Goal: Task Accomplishment & Management: Manage account settings

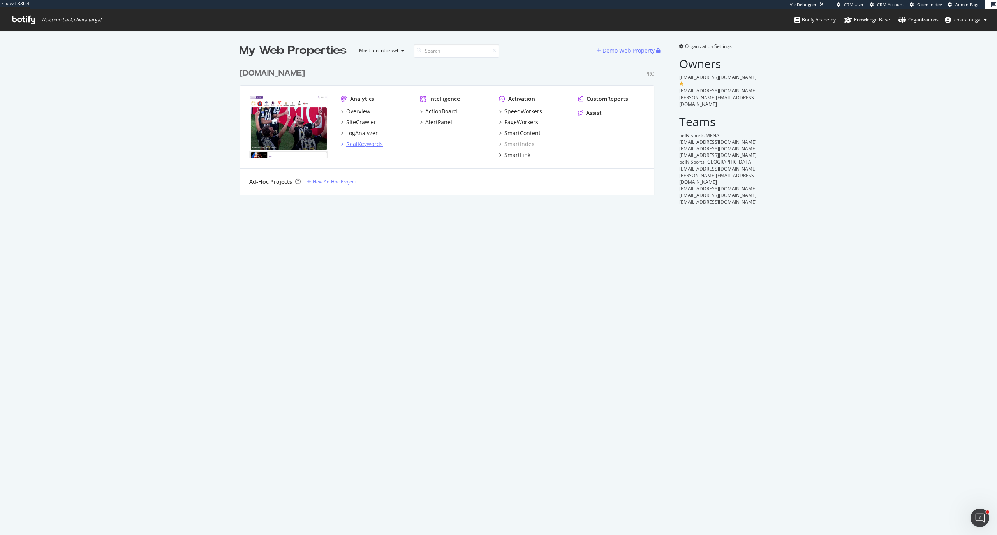
click at [379, 144] on div "RealKeywords" at bounding box center [374, 144] width 66 height 8
click at [372, 148] on div "RealKeywords" at bounding box center [364, 144] width 37 height 8
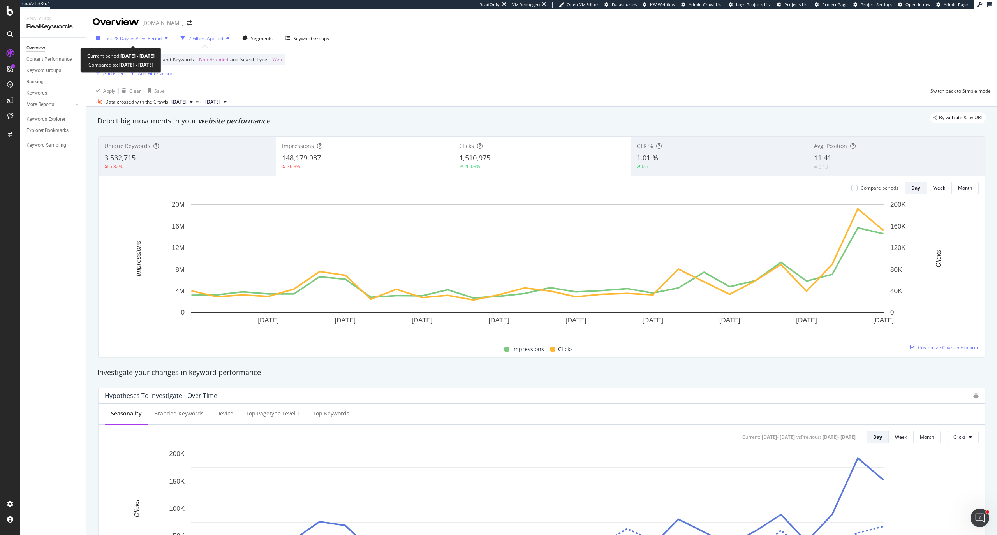
click at [168, 40] on icon "button" at bounding box center [166, 38] width 3 height 5
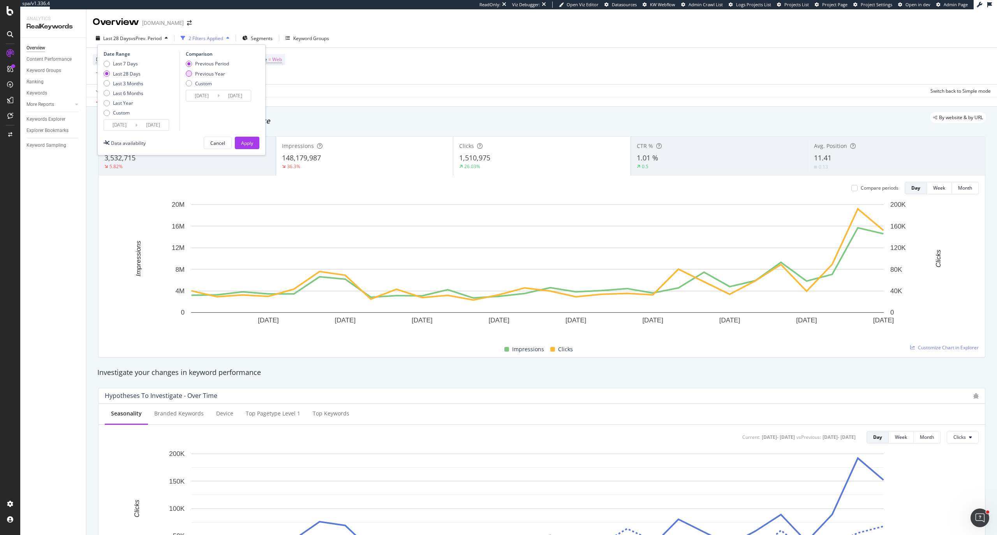
click at [197, 76] on div "Previous Year" at bounding box center [210, 74] width 30 height 7
type input "[DATE]"
click at [247, 145] on div "Apply" at bounding box center [247, 143] width 12 height 7
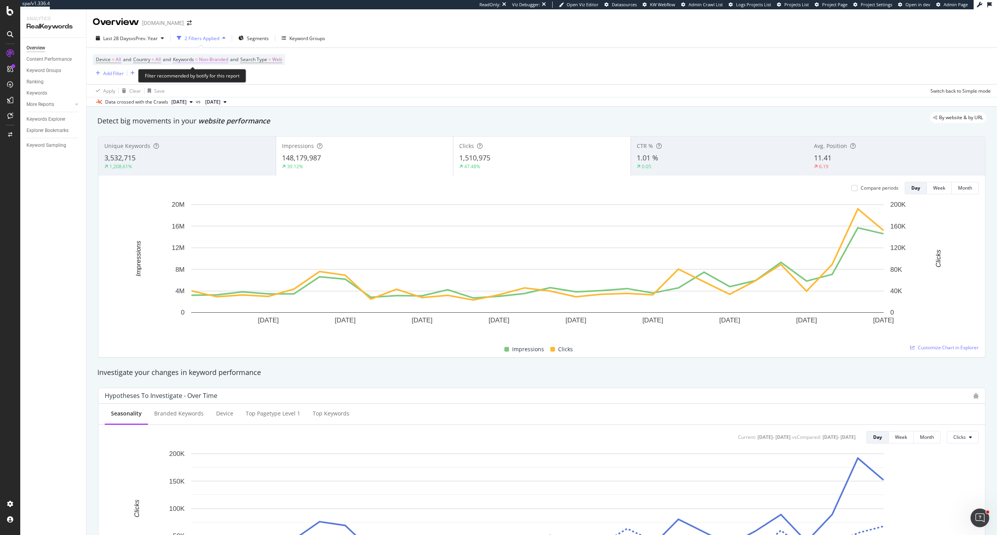
click at [223, 62] on span "Non-Branded" at bounding box center [213, 59] width 29 height 11
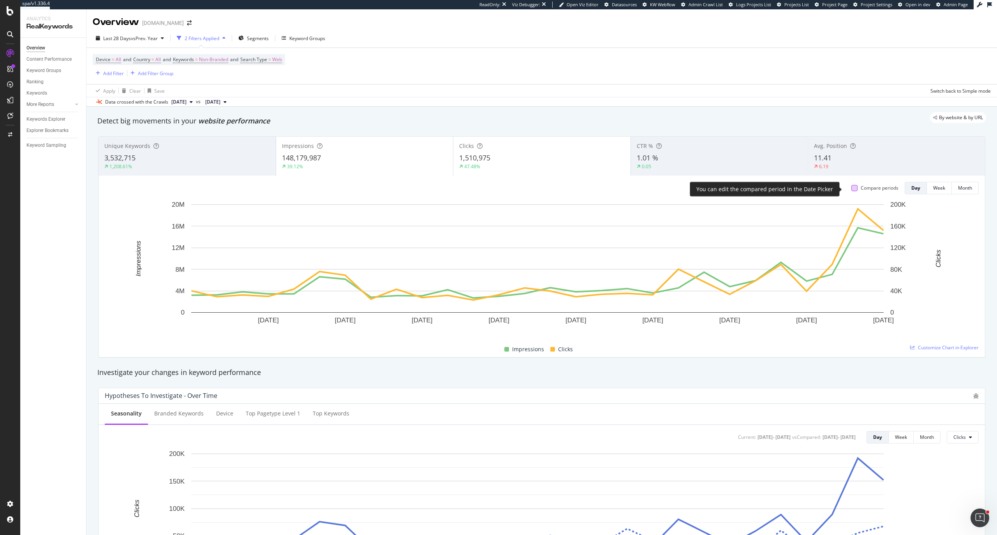
click at [852, 189] on div at bounding box center [855, 188] width 6 height 6
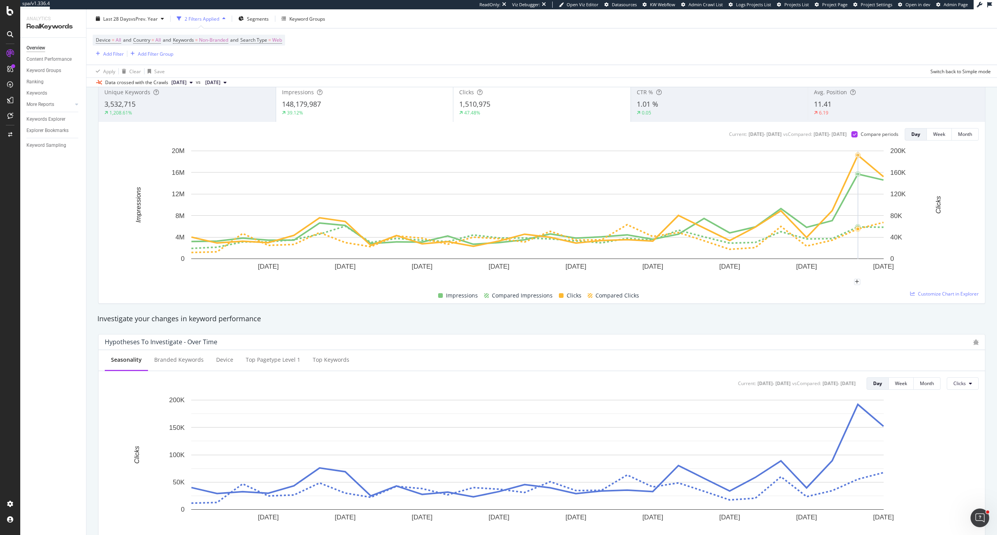
scroll to position [52, 0]
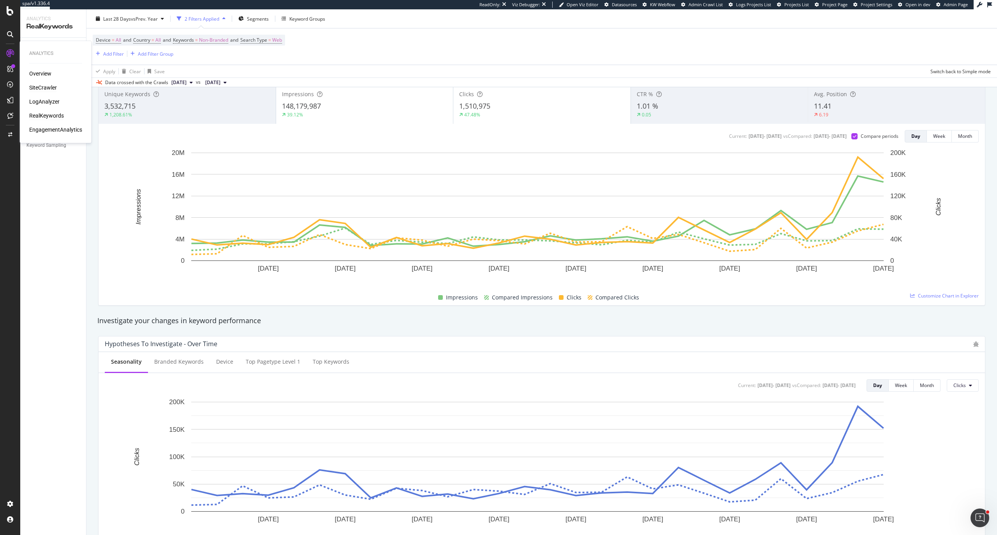
click at [52, 86] on div "SiteCrawler" at bounding box center [43, 88] width 28 height 8
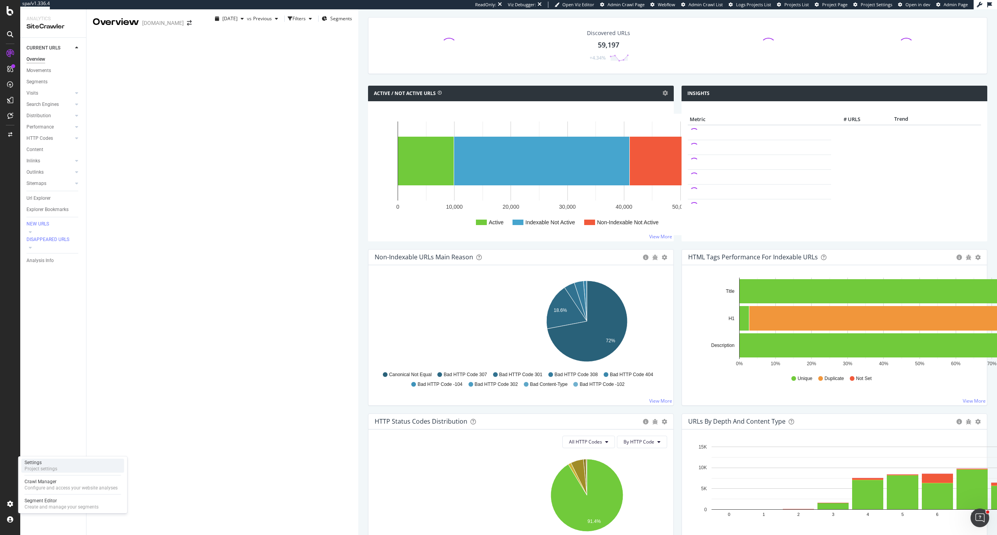
click at [42, 471] on div "Project settings" at bounding box center [41, 469] width 33 height 6
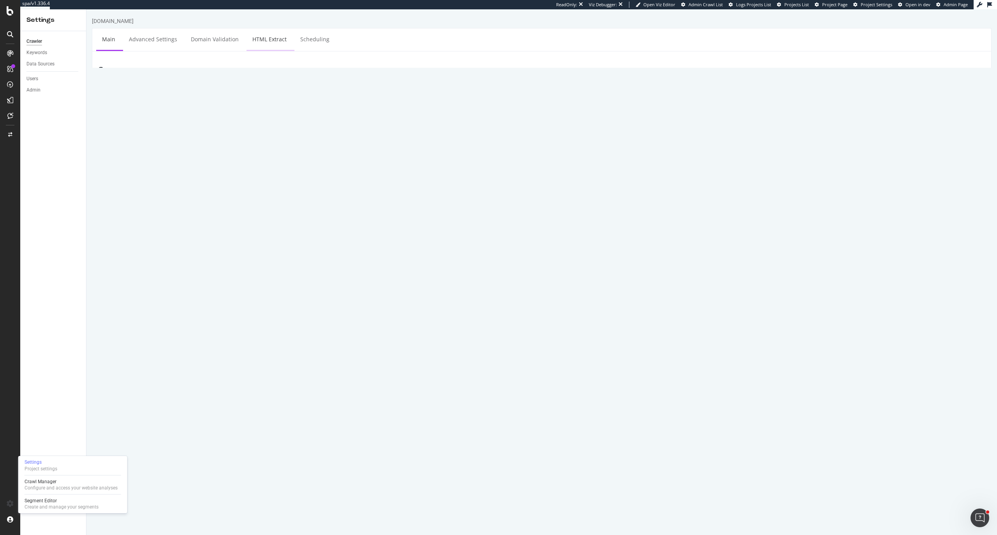
click at [258, 39] on link "HTML Extract" at bounding box center [270, 38] width 46 height 21
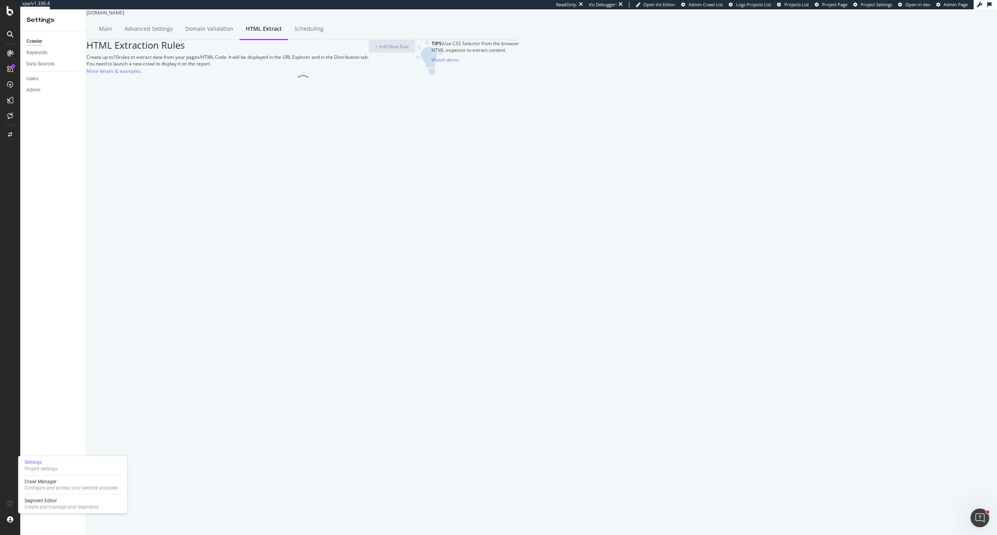
select select "d"
select select "year_month_day"
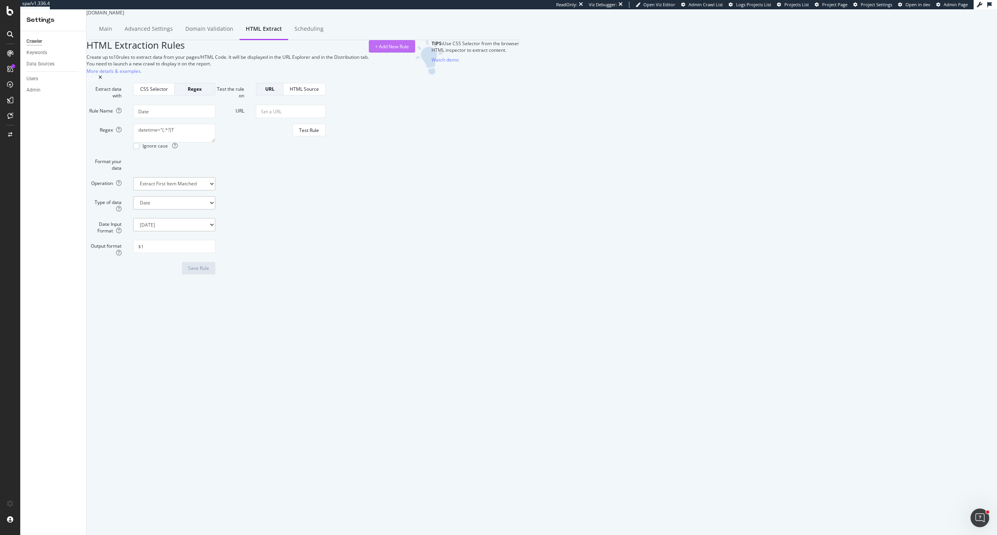
click at [409, 50] on div "+ Add New Rule" at bounding box center [392, 46] width 34 height 7
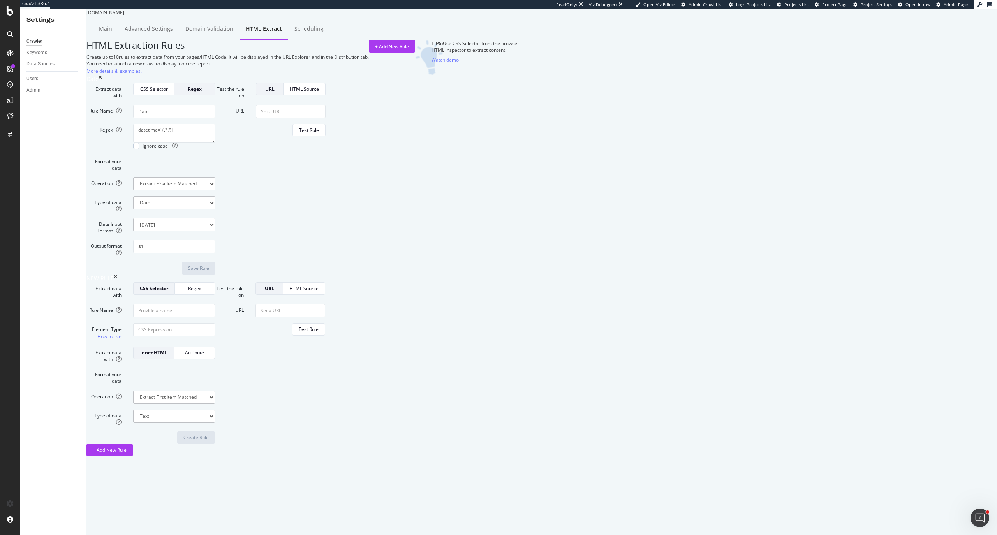
scroll to position [39, 0]
click at [215, 337] on input "Element Type How to use" at bounding box center [174, 329] width 82 height 13
paste input "max-image-preview"
drag, startPoint x: 323, startPoint y: 390, endPoint x: 245, endPoint y: 390, distance: 77.9
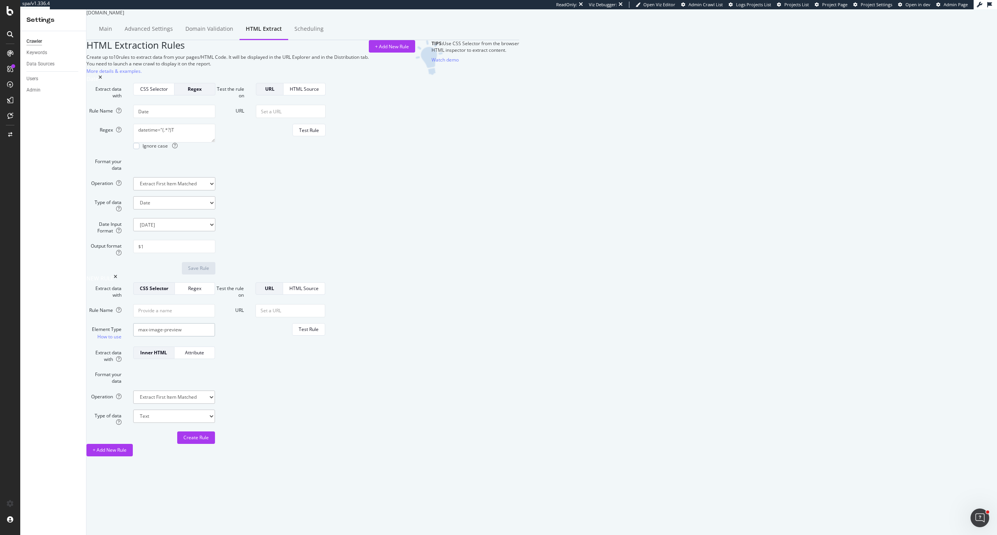
click at [221, 341] on div "Element Type How to use max-image-preview" at bounding box center [151, 332] width 140 height 18
paste input "<meta name="robots" content="max-image-preview:standard">"
drag, startPoint x: 302, startPoint y: 390, endPoint x: 370, endPoint y: 387, distance: 67.9
click at [215, 337] on input "meta[content=<meta name="robots" content="max-image-preview:standard">" at bounding box center [174, 329] width 82 height 13
drag, startPoint x: 345, startPoint y: 388, endPoint x: 379, endPoint y: 390, distance: 34.0
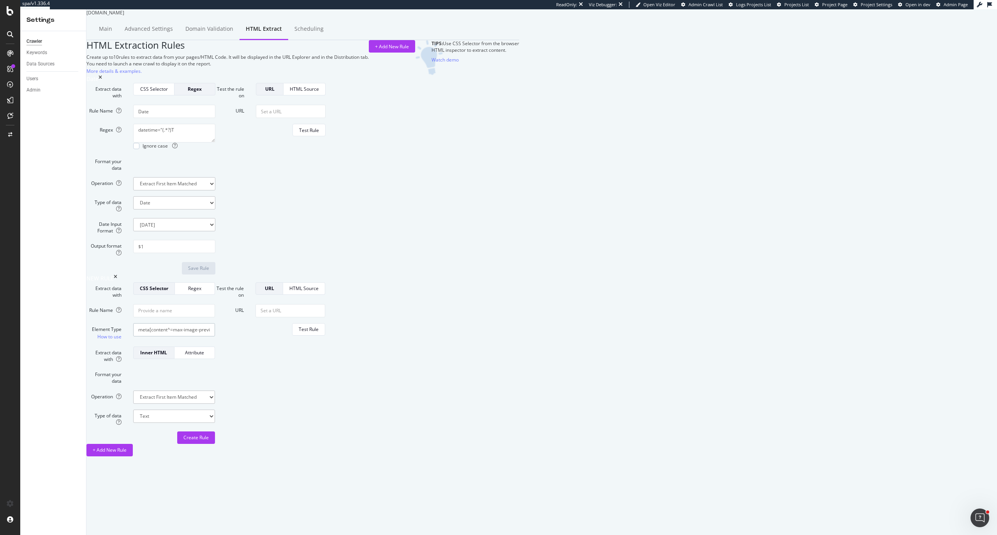
click at [215, 337] on input "meta[content^=max-image-preview:standard">" at bounding box center [174, 329] width 82 height 13
type input "meta[content^=max-image-preview]"
click at [168, 294] on div "CSS Selector" at bounding box center [154, 288] width 28 height 11
drag, startPoint x: 359, startPoint y: 391, endPoint x: 249, endPoint y: 387, distance: 110.4
click at [221, 341] on div "Element Type How to use meta[content^=max-image-preview]" at bounding box center [151, 332] width 140 height 18
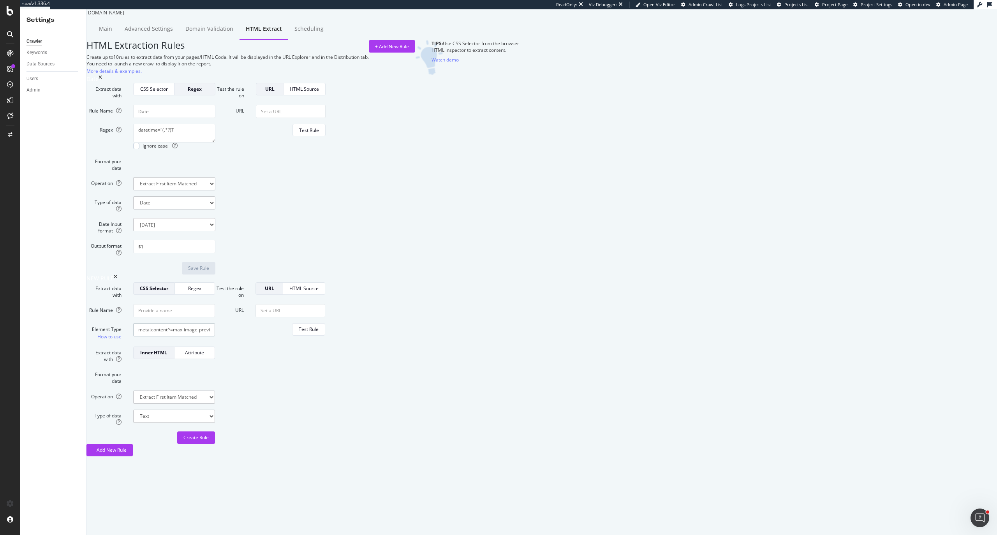
click at [215, 337] on input "meta[content^=max-image-preview]" at bounding box center [174, 329] width 82 height 13
click at [215, 118] on input "Rule Name" at bounding box center [174, 111] width 82 height 13
type input "Max image preview tag"
click at [215, 191] on select "Extract First Item Matched Extract First 3 Items Matched Count Number of Occure…" at bounding box center [174, 183] width 82 height 13
select select "exist"
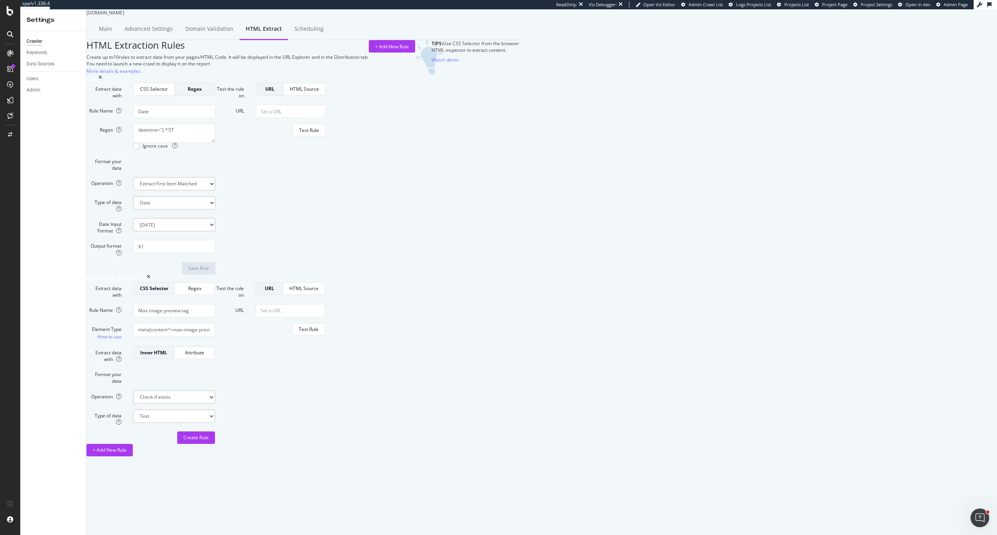
click at [215, 191] on select "Extract First Item Matched Extract First 3 Items Matched Count Number of Occure…" at bounding box center [174, 183] width 82 height 13
click at [326, 118] on input "URL" at bounding box center [291, 111] width 70 height 13
paste input "[URL][DOMAIN_NAME]"
type input "[URL][DOMAIN_NAME]"
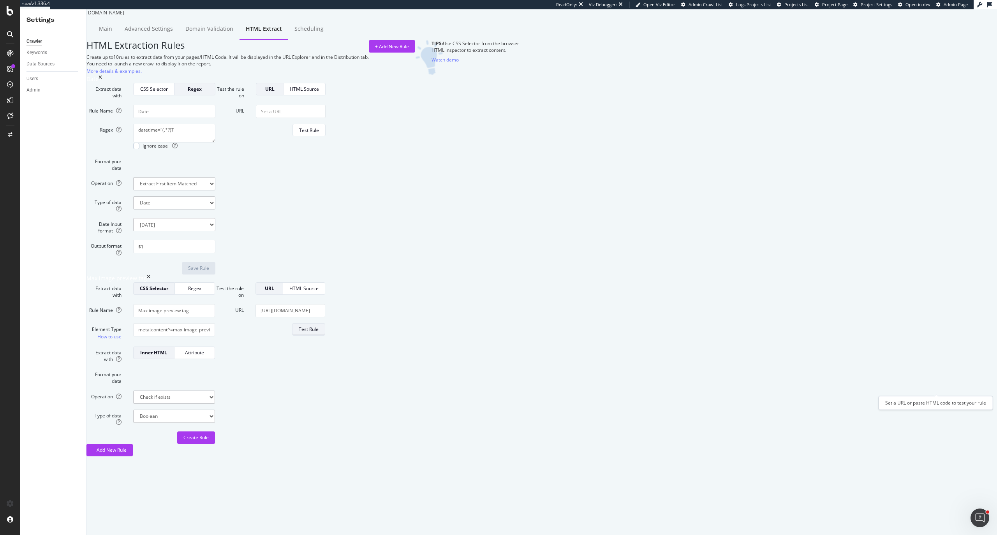
click at [319, 333] on div "Test Rule" at bounding box center [309, 329] width 20 height 7
click at [209, 441] on div "Create Rule" at bounding box center [196, 437] width 25 height 7
click at [707, 4] on span "Admin Crawl List" at bounding box center [706, 5] width 34 height 6
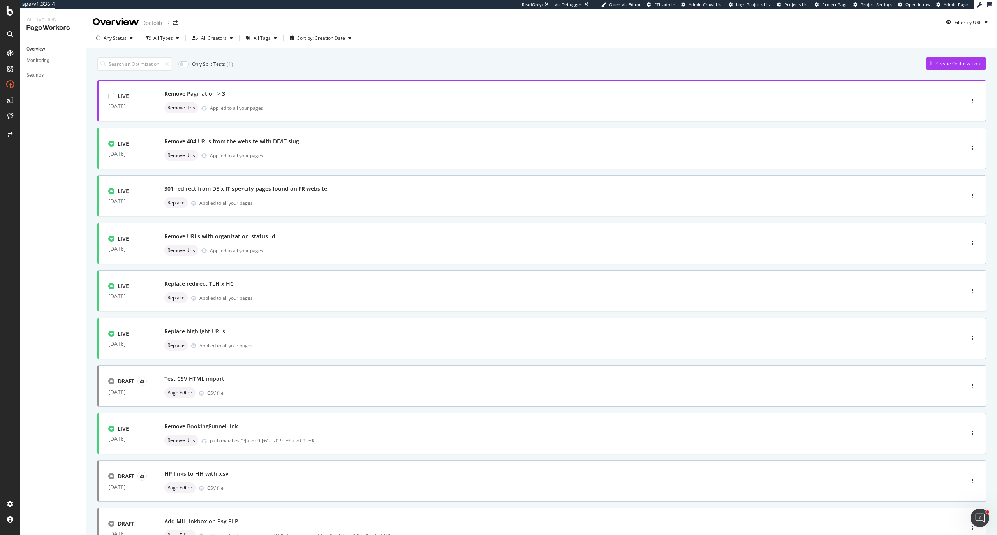
click at [279, 102] on div "Remove Pagination > 3 Remove Urls Applied to all your pages" at bounding box center [548, 100] width 768 height 25
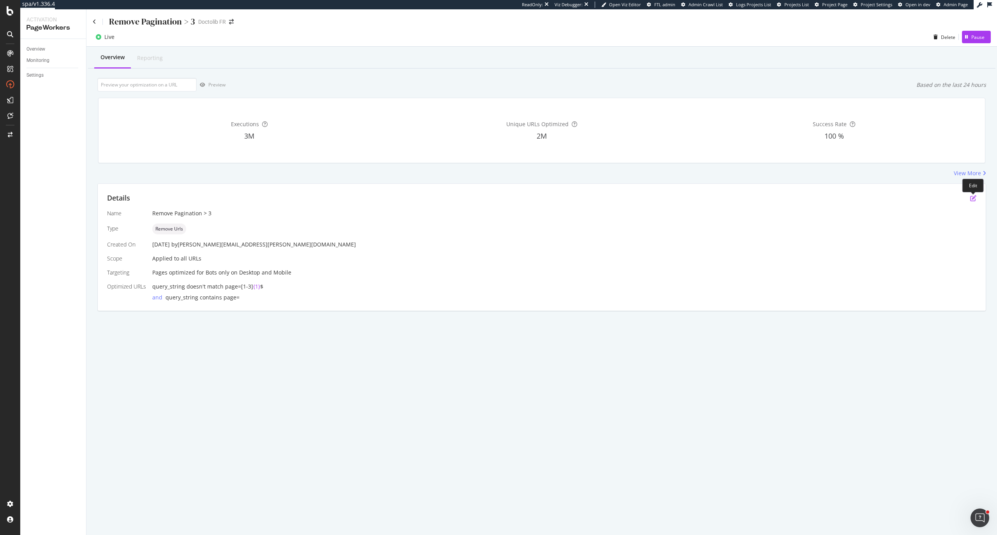
click at [975, 198] on icon "pen-to-square" at bounding box center [974, 198] width 6 height 6
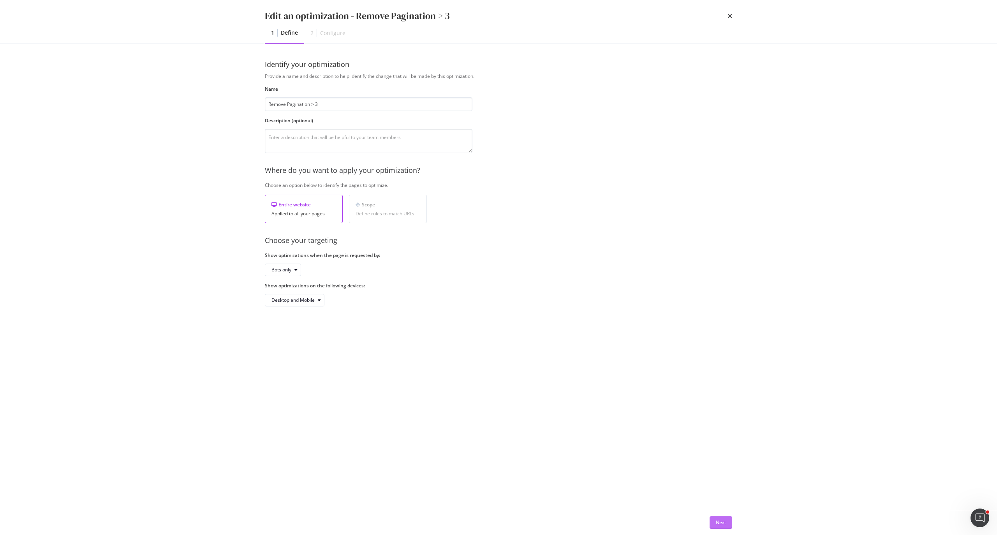
click at [727, 521] on button "Next" at bounding box center [721, 523] width 23 height 12
